Goal: Transaction & Acquisition: Purchase product/service

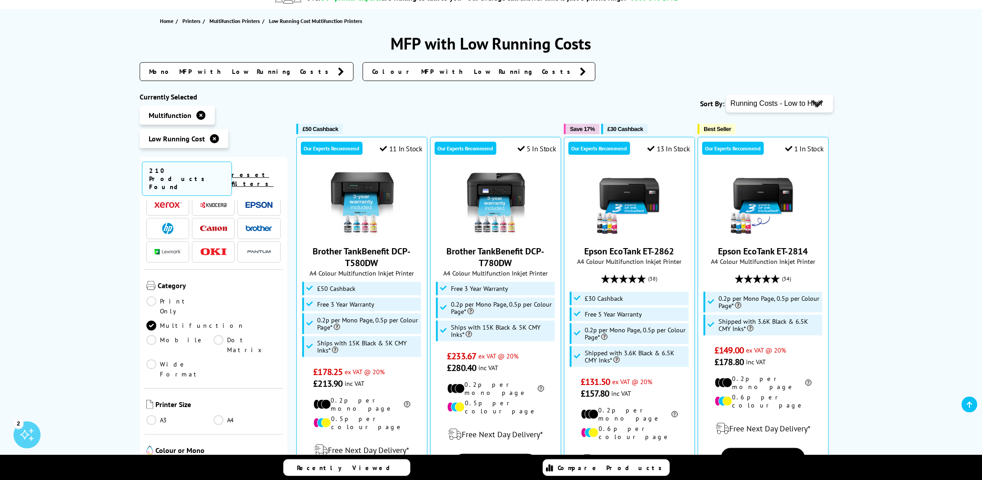
scroll to position [45, 0]
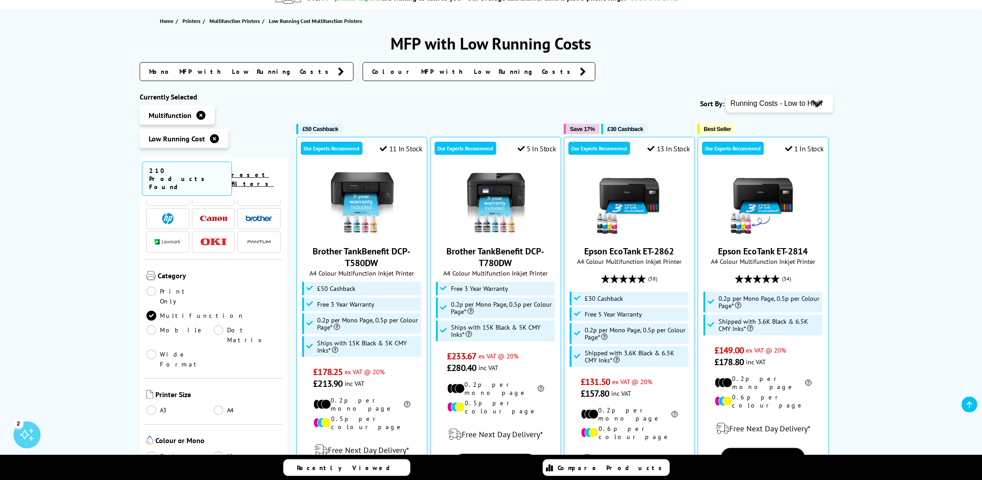
click at [152, 405] on link "A3" at bounding box center [179, 410] width 67 height 10
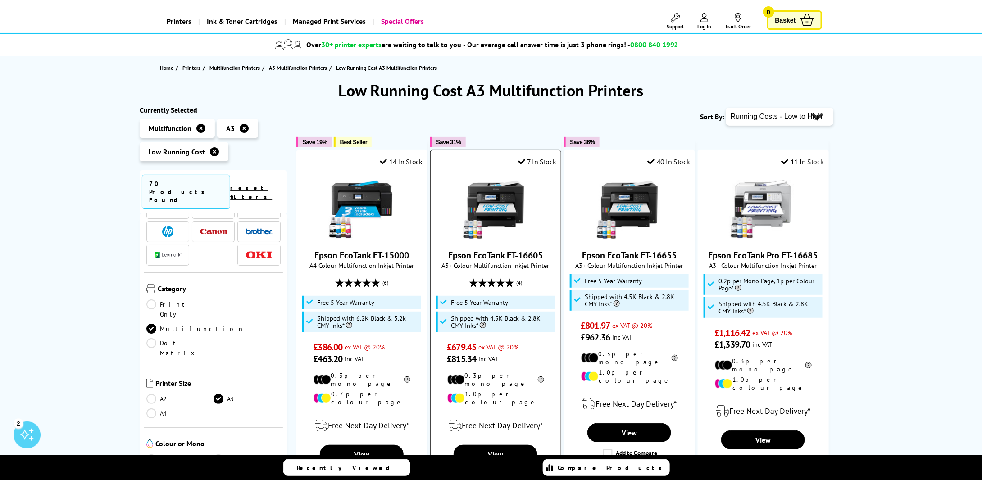
scroll to position [90, 0]
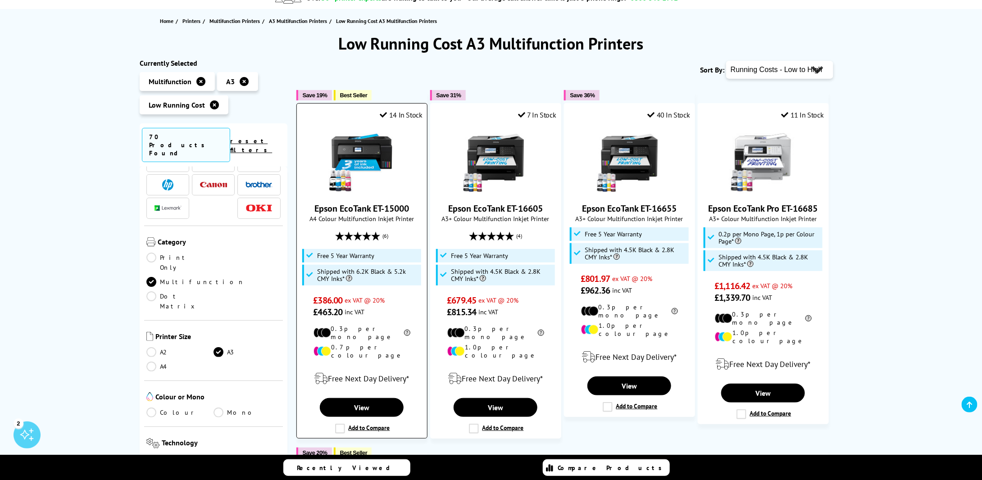
drag, startPoint x: 414, startPoint y: 208, endPoint x: 315, endPoint y: 207, distance: 98.7
click at [315, 207] on span "Epson EcoTank ET-15000" at bounding box center [362, 209] width 117 height 12
click at [466, 206] on link "Epson EcoTank ET-16605" at bounding box center [495, 209] width 95 height 12
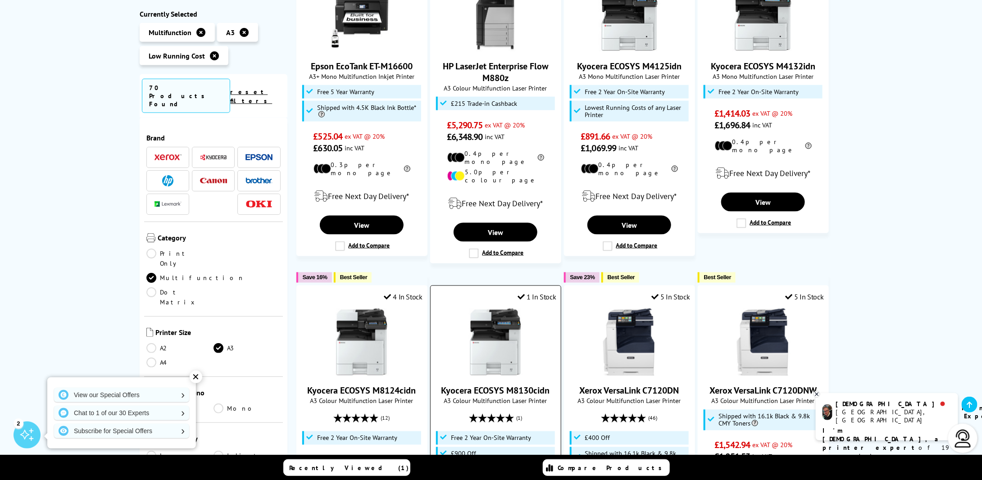
scroll to position [587, 0]
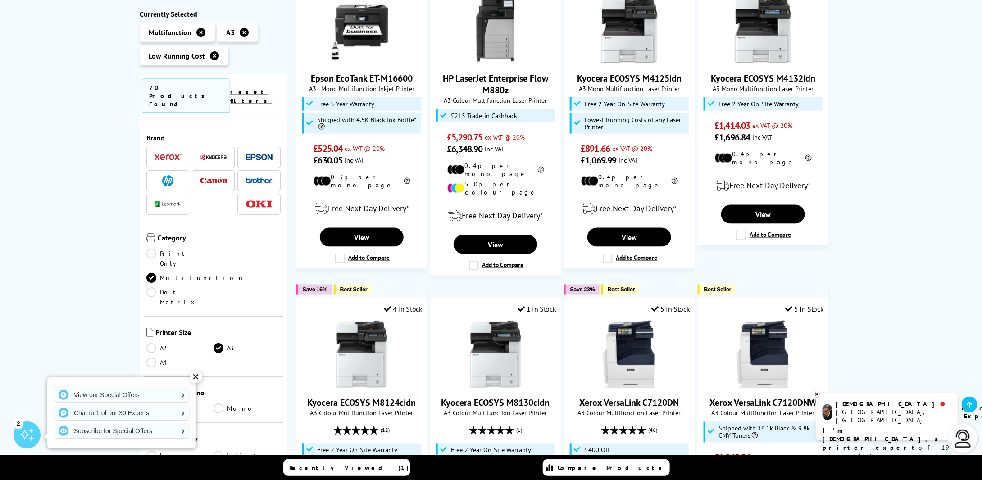
click at [158, 403] on link "Colour" at bounding box center [179, 408] width 67 height 10
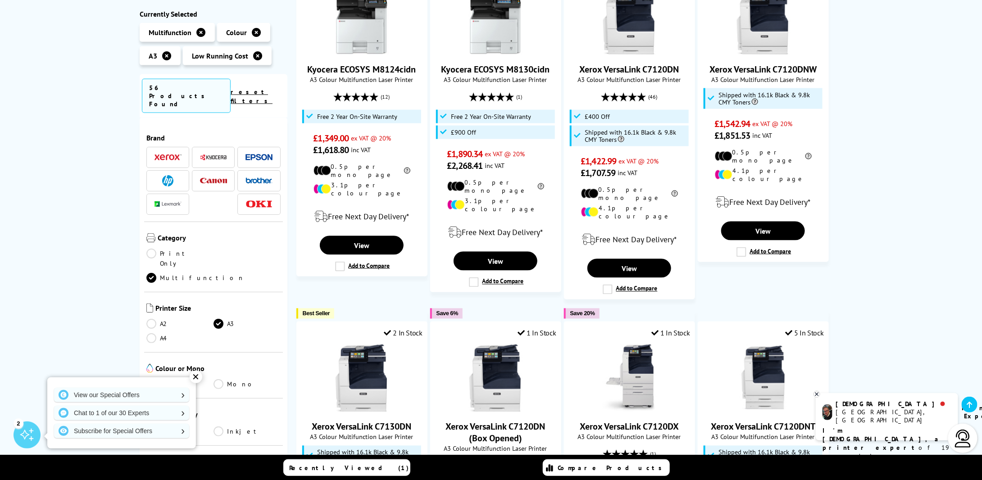
click at [194, 377] on div "✕" at bounding box center [196, 377] width 13 height 13
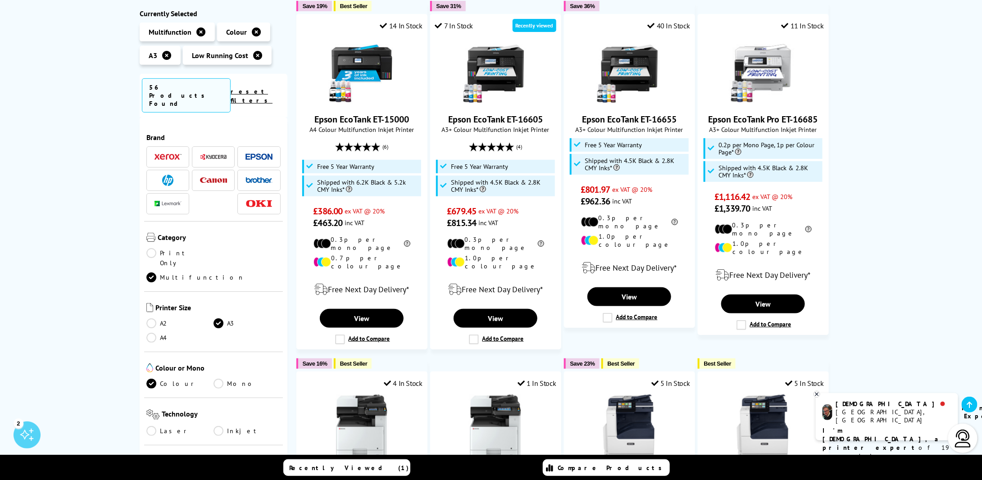
scroll to position [91, 0]
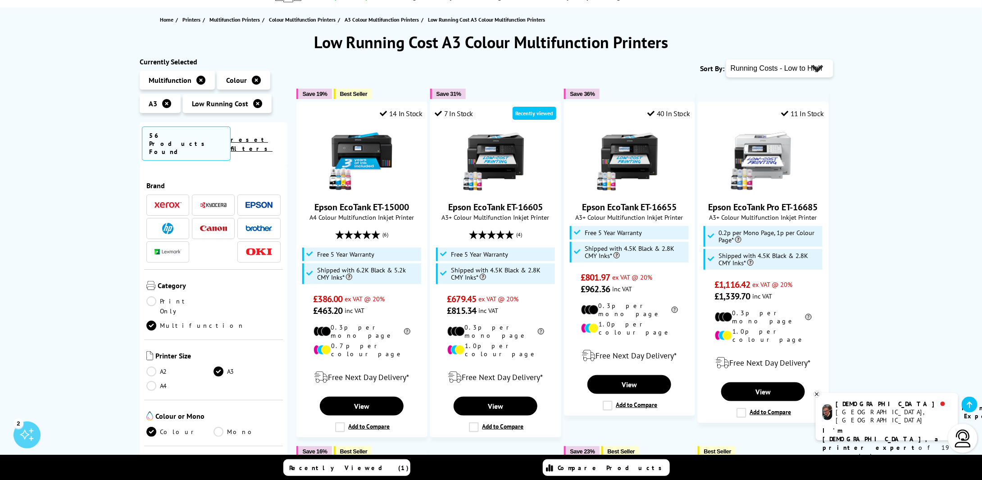
click at [785, 66] on select "Popularity Rating Price - Low to High Price - High to Low Running Costs - Low t…" at bounding box center [779, 68] width 107 height 18
select select "Price Ascending"
click at [726, 59] on select "Popularity Rating Price - Low to High Price - High to Low Running Costs - Low t…" at bounding box center [779, 68] width 107 height 18
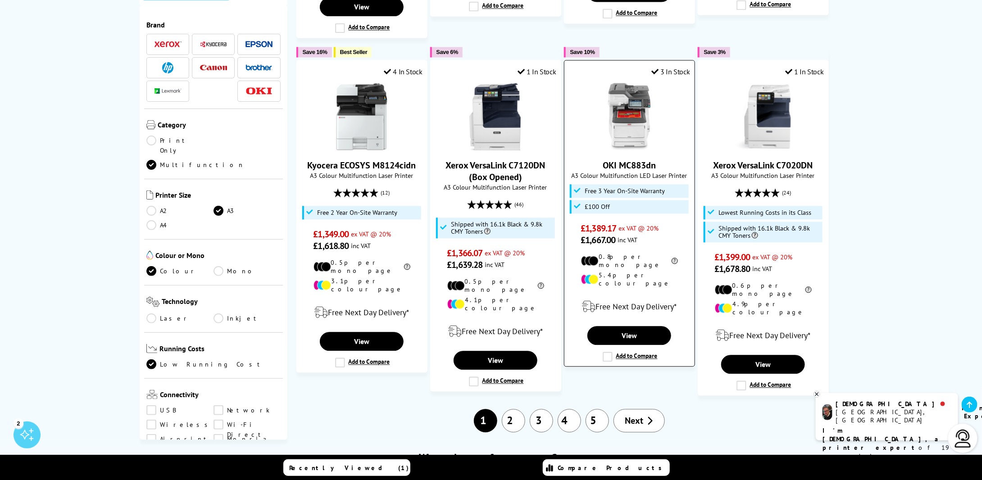
scroll to position [901, 0]
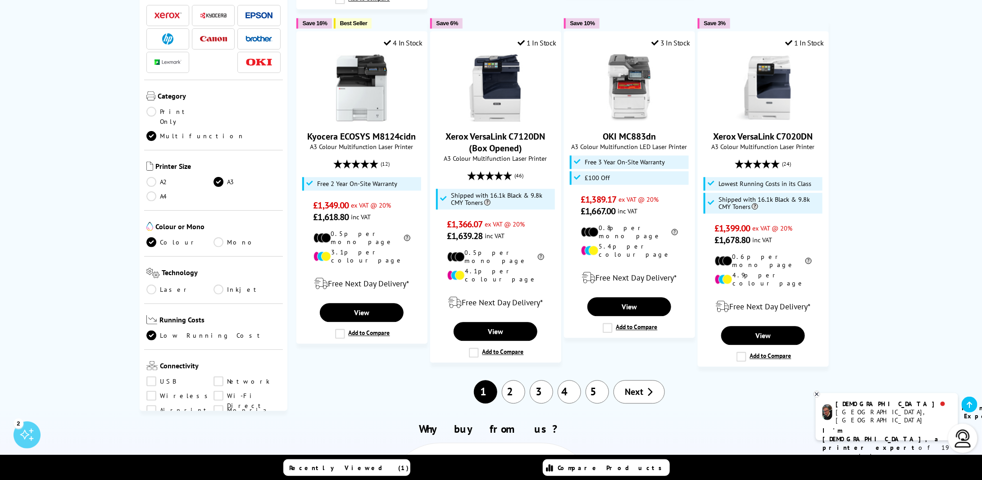
click at [637, 386] on span "Next" at bounding box center [634, 392] width 18 height 12
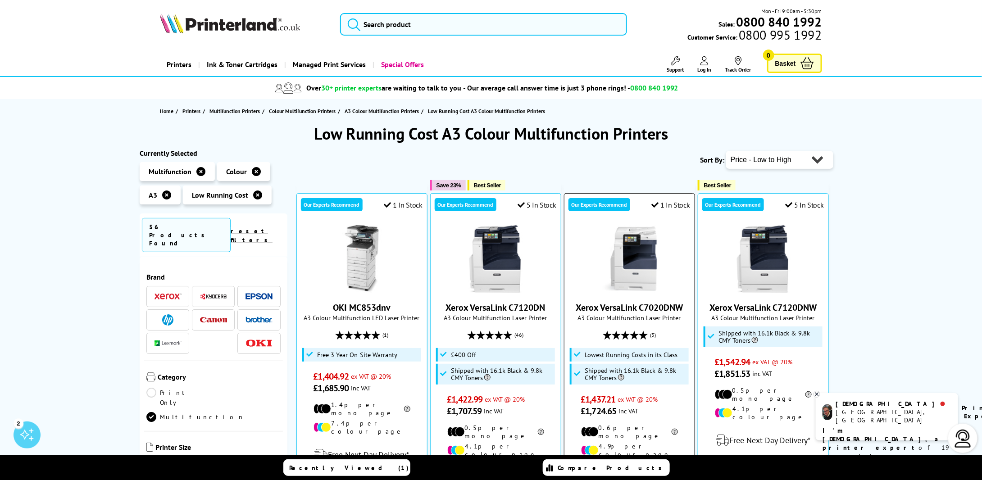
drag, startPoint x: 0, startPoint y: 0, endPoint x: 664, endPoint y: 235, distance: 704.4
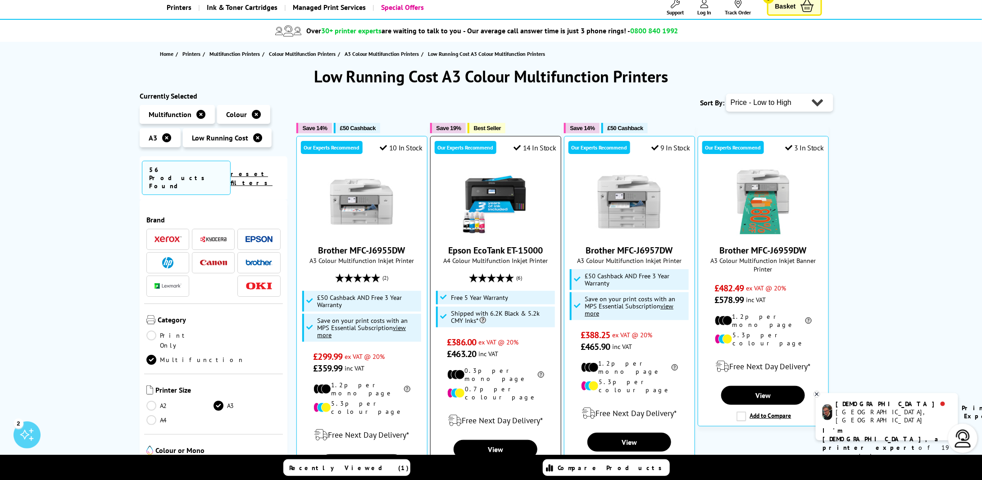
scroll to position [45, 0]
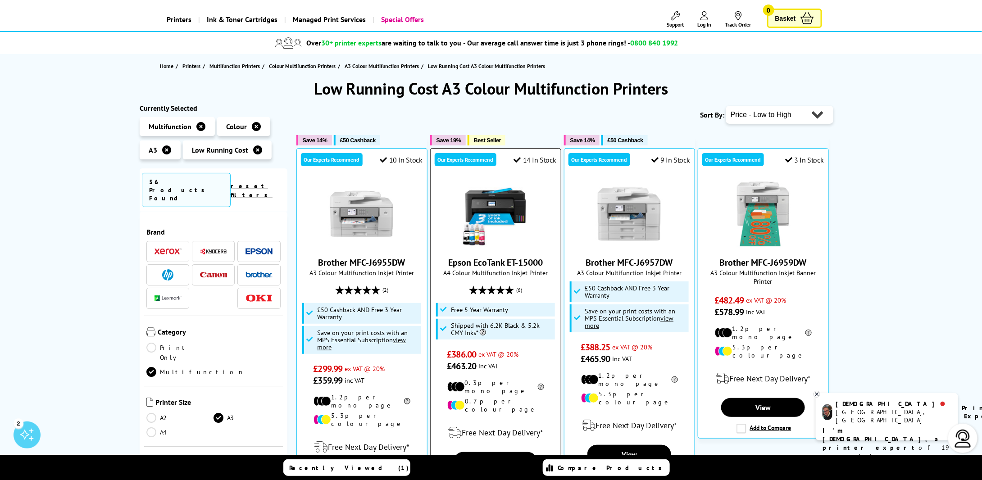
drag, startPoint x: 548, startPoint y: 264, endPoint x: 435, endPoint y: 265, distance: 113.5
click at [435, 265] on div "Epson EcoTank ET-15000 A4 Colour Multifunction Inkjet Printer (6) £386.00 ex VA…" at bounding box center [495, 276] width 121 height 192
copy link "Epson EcoTank ET-15000"
